Goal: Register for event/course

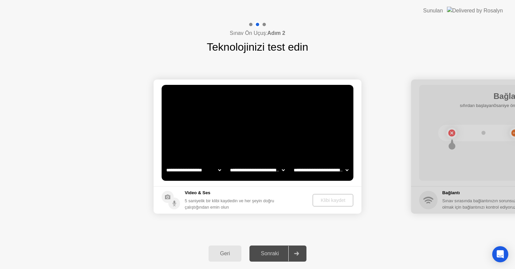
select select "**********"
select select "*******"
click at [227, 256] on div "Geri" at bounding box center [224, 253] width 29 height 6
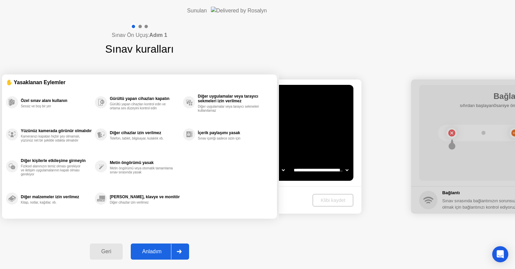
click at [182, 252] on icon at bounding box center [179, 251] width 5 height 4
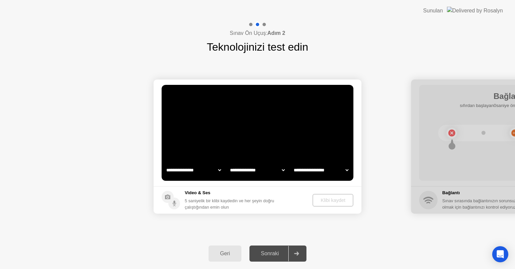
select select "**********"
select select "*******"
click at [334, 198] on div "Klibi kaydet" at bounding box center [333, 199] width 36 height 5
click at [349, 32] on div "Sınav Ön Uçuş: Adım 2 Teknolojinizi test edin" at bounding box center [257, 38] width 515 height 34
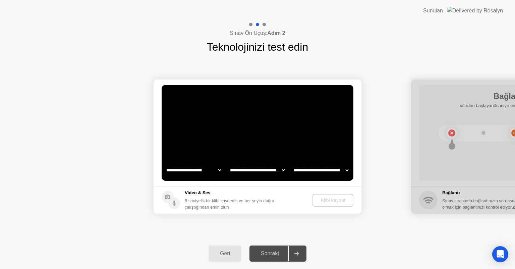
click at [299, 135] on video at bounding box center [258, 133] width 192 height 96
click at [299, 252] on icon at bounding box center [296, 253] width 5 height 4
click at [228, 256] on div "Geri" at bounding box center [224, 253] width 29 height 6
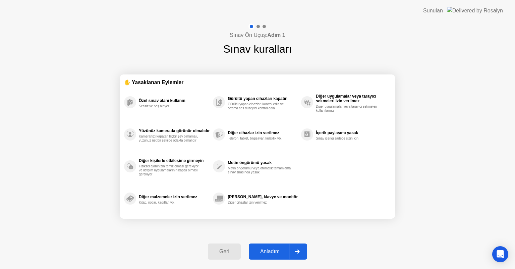
click at [276, 247] on button "Anladım" at bounding box center [278, 251] width 58 height 16
select select "**********"
select select "*******"
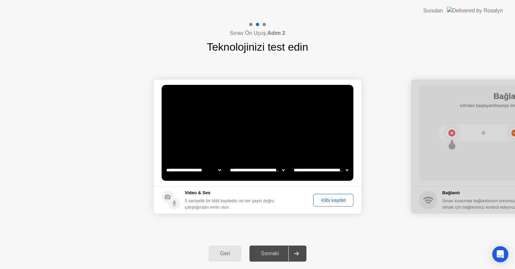
click at [334, 199] on div "Klibi kaydet" at bounding box center [333, 199] width 36 height 5
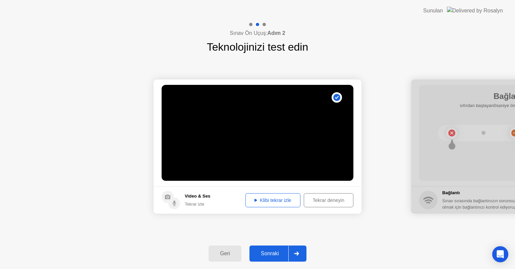
click at [280, 197] on div "Klibi tekrar izle" at bounding box center [273, 199] width 50 height 5
click at [294, 254] on div at bounding box center [296, 253] width 16 height 15
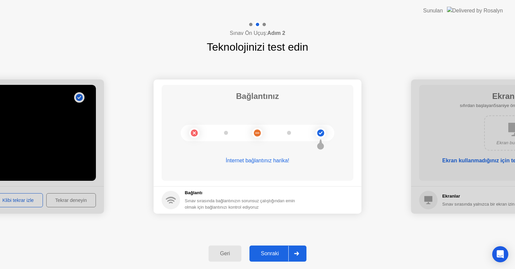
click at [294, 254] on div at bounding box center [296, 253] width 16 height 15
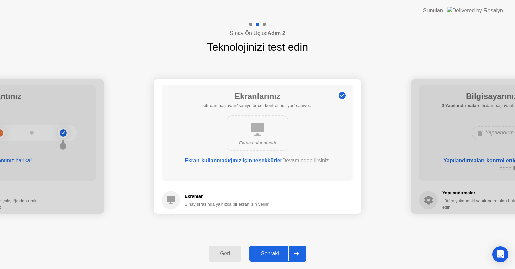
click at [294, 254] on div at bounding box center [296, 253] width 16 height 15
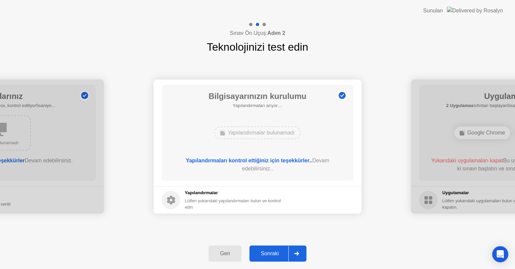
click at [294, 254] on div at bounding box center [296, 253] width 16 height 15
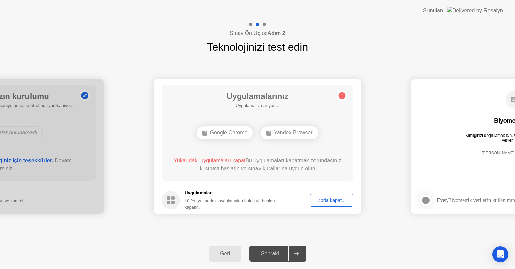
click at [236, 130] on div "Google Chrome" at bounding box center [225, 132] width 56 height 13
click at [332, 200] on div "Zorla kapat..." at bounding box center [331, 199] width 39 height 5
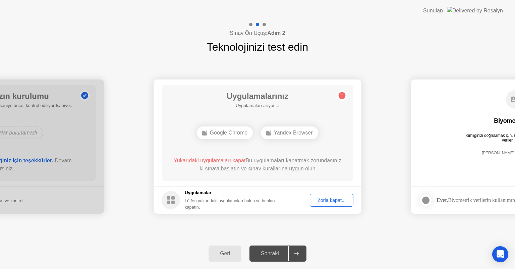
click at [335, 200] on div "Zorla kapat..." at bounding box center [331, 199] width 39 height 5
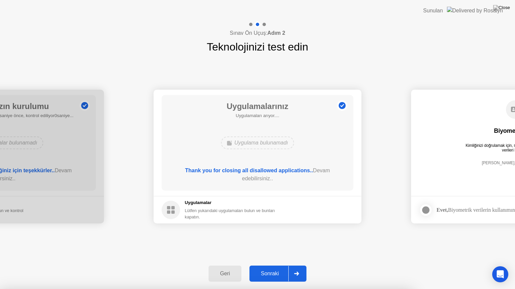
click at [297, 268] on div at bounding box center [296, 273] width 16 height 15
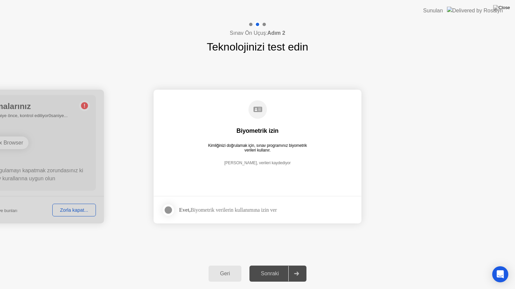
click at [280, 268] on div "Sonraki" at bounding box center [269, 274] width 37 height 6
click at [169, 209] on div at bounding box center [168, 210] width 8 height 8
click at [294, 268] on div at bounding box center [296, 273] width 16 height 15
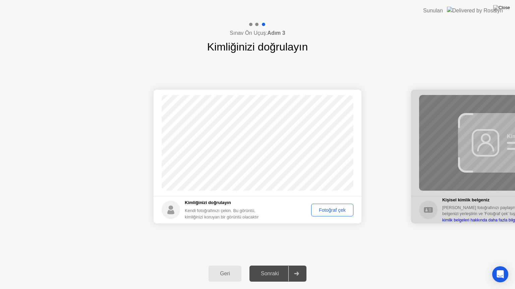
click at [340, 211] on div "Fotoğraf çek" at bounding box center [332, 210] width 38 height 5
click at [297, 268] on icon at bounding box center [296, 274] width 5 height 4
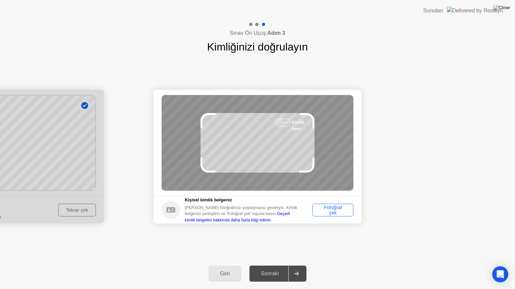
click at [329, 212] on div "Fotoğraf çek" at bounding box center [333, 210] width 36 height 11
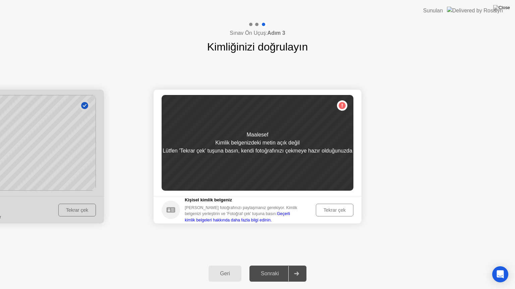
click at [331, 208] on div "Tekrar çek" at bounding box center [334, 210] width 33 height 5
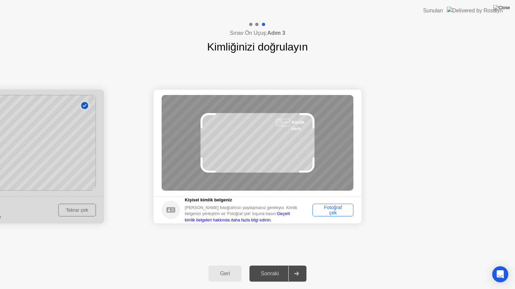
click at [331, 205] on div "Fotoğraf çek" at bounding box center [333, 210] width 36 height 11
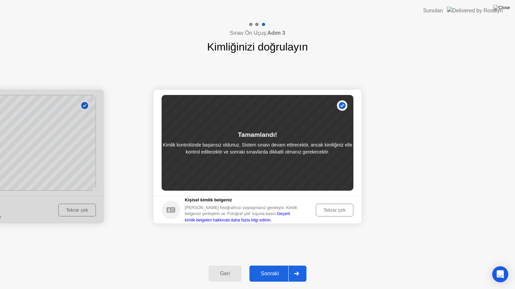
click at [298, 268] on icon at bounding box center [296, 274] width 5 height 4
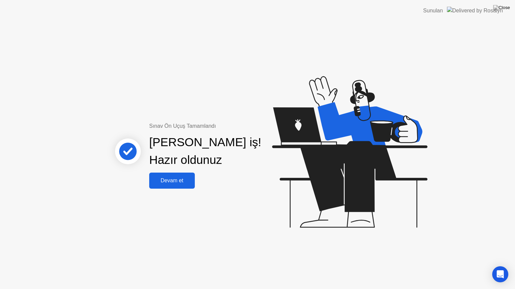
click at [178, 181] on div "Devam et" at bounding box center [172, 181] width 42 height 6
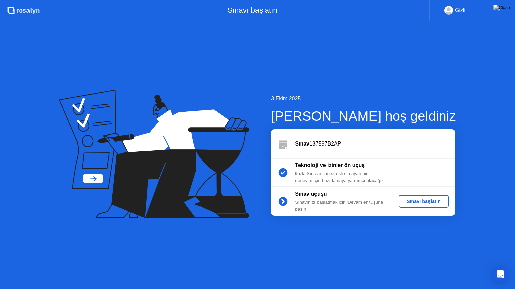
click at [426, 197] on button "Sınavı başlatın" at bounding box center [423, 201] width 50 height 13
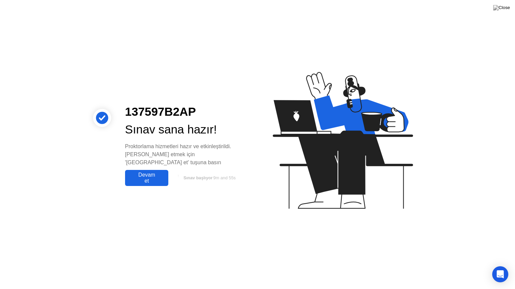
click at [153, 177] on div "Devam et" at bounding box center [146, 178] width 39 height 12
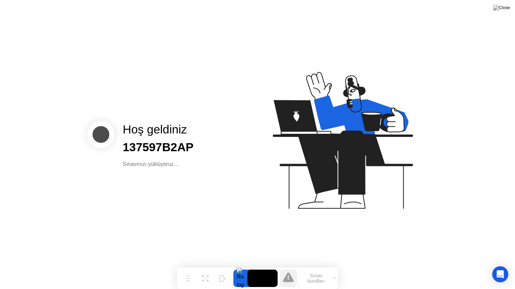
click at [289, 268] on icon at bounding box center [288, 278] width 11 height 10
click at [318, 268] on button "Sınav kuralları" at bounding box center [318, 278] width 39 height 11
